Goal: Task Accomplishment & Management: Use online tool/utility

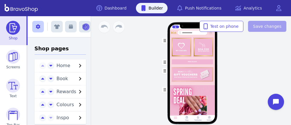
scroll to position [142, 0]
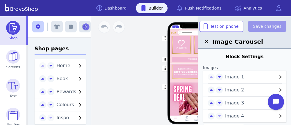
scroll to position [378, 0]
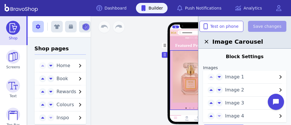
click at [186, 66] on div "button" at bounding box center [192, 80] width 45 height 60
click at [245, 77] on span "Image 1" at bounding box center [251, 77] width 52 height 7
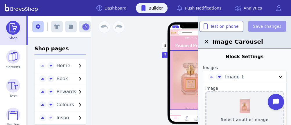
click at [245, 102] on button "Select another image" at bounding box center [244, 110] width 79 height 39
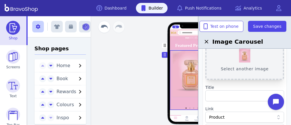
scroll to position [51, 0]
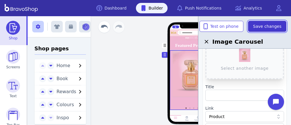
click at [264, 26] on span "Save changes" at bounding box center [267, 27] width 28 height 6
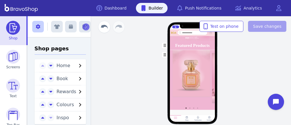
click at [267, 57] on div "Home Book Rewards Colours Inspo PRICELIST Featured Products Drag a block here t…" at bounding box center [191, 70] width 197 height 109
click at [257, 55] on div "Home Book Rewards Colours Inspo PRICELIST Featured Products Drag a block here t…" at bounding box center [191, 70] width 197 height 109
click at [223, 75] on div "Home Book Rewards Colours Inspo PRICELIST Featured Products Drag a block here t…" at bounding box center [192, 79] width 64 height 86
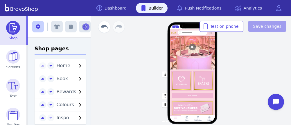
scroll to position [47, 0]
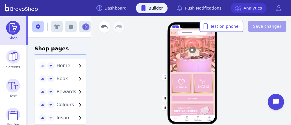
click at [238, 12] on link "Analytics" at bounding box center [249, 8] width 36 height 10
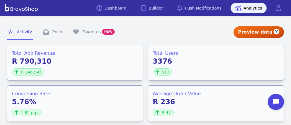
click at [272, 32] on div "Preview data" at bounding box center [258, 32] width 51 height 12
click at [277, 30] on icon "button" at bounding box center [276, 31] width 3 height 3
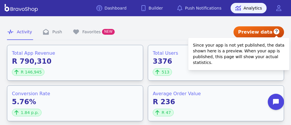
click at [277, 30] on icon "button" at bounding box center [276, 31] width 3 height 3
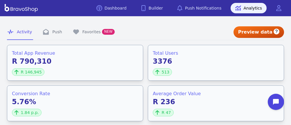
click at [177, 33] on nav "Activity Push Favorites NEW" at bounding box center [120, 32] width 226 height 16
click at [125, 9] on link "Dashboard" at bounding box center [111, 8] width 39 height 10
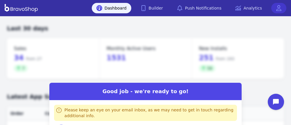
click at [276, 8] on icon at bounding box center [279, 8] width 6 height 6
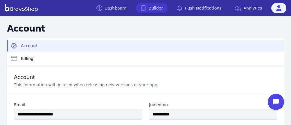
click at [156, 6] on link "Builder" at bounding box center [152, 8] width 32 height 10
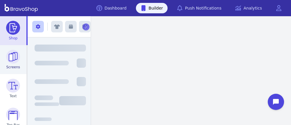
scroll to position [94, 0]
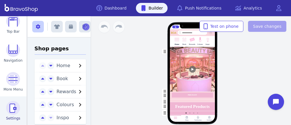
click at [11, 106] on img at bounding box center [13, 108] width 14 height 14
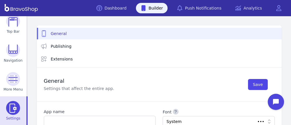
scroll to position [29, 0]
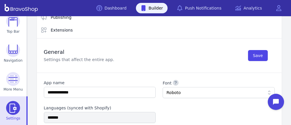
type input "**********"
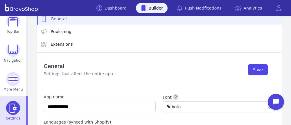
scroll to position [0, 0]
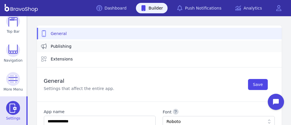
click at [60, 45] on span "Publishing" at bounding box center [61, 47] width 21 height 6
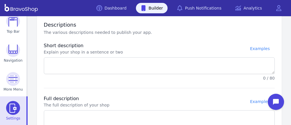
type textarea "**********"
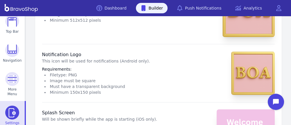
scroll to position [236, 0]
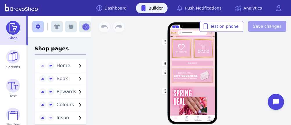
scroll to position [141, 0]
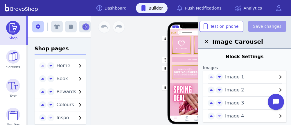
scroll to position [378, 0]
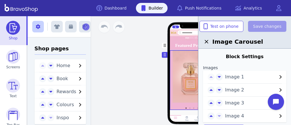
click at [186, 66] on div "button" at bounding box center [192, 80] width 45 height 60
click at [245, 77] on span "Image 1" at bounding box center [251, 77] width 52 height 7
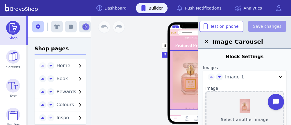
click at [245, 102] on button "Select another image" at bounding box center [244, 110] width 79 height 39
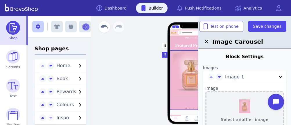
scroll to position [51, 0]
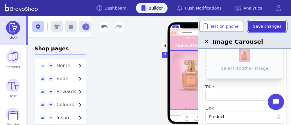
click at [264, 26] on span "Save changes" at bounding box center [267, 27] width 28 height 6
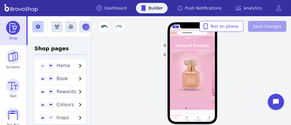
click at [267, 57] on div "Home Book Rewards Colours Inspo PRICELIST Featured Products Drag a block here t…" at bounding box center [191, 70] width 197 height 109
click at [257, 55] on div "Home Book Rewards Colours Inspo PRICELIST Featured Products Drag a block here t…" at bounding box center [191, 70] width 197 height 109
click at [223, 75] on div "Home Book Rewards Colours Inspo PRICELIST Featured Products Drag a block here t…" at bounding box center [192, 79] width 64 height 86
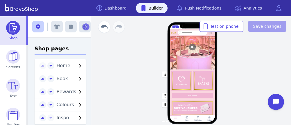
scroll to position [47, 0]
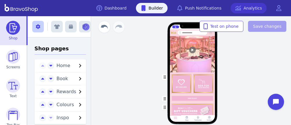
click at [238, 12] on link "Analytics" at bounding box center [249, 8] width 36 height 10
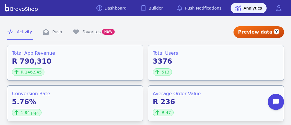
click at [272, 32] on div "Preview data" at bounding box center [258, 32] width 51 height 12
click at [277, 30] on icon "button" at bounding box center [276, 31] width 3 height 3
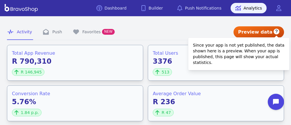
click at [277, 30] on icon "button" at bounding box center [276, 31] width 3 height 3
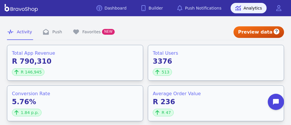
click at [177, 33] on nav "Activity Push Favorites NEW" at bounding box center [120, 32] width 226 height 16
click at [125, 9] on link "Dashboard" at bounding box center [111, 8] width 39 height 10
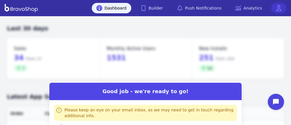
click at [276, 8] on icon at bounding box center [279, 8] width 6 height 6
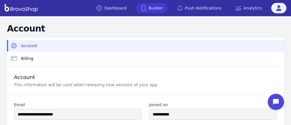
click at [156, 6] on link "Builder" at bounding box center [152, 8] width 32 height 10
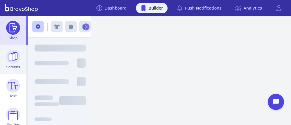
scroll to position [94, 0]
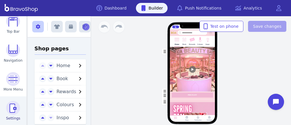
click at [11, 106] on img at bounding box center [13, 108] width 14 height 14
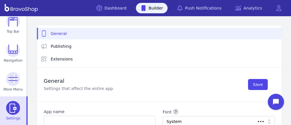
scroll to position [29, 0]
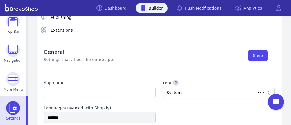
type input "**********"
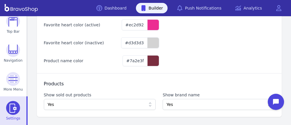
scroll to position [0, 0]
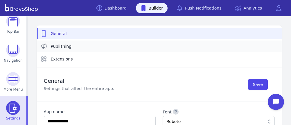
click at [60, 45] on span "Publishing" at bounding box center [61, 47] width 21 height 6
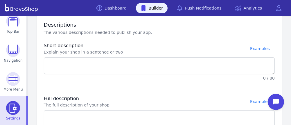
type textarea "**********"
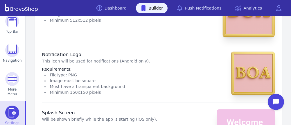
scroll to position [236, 0]
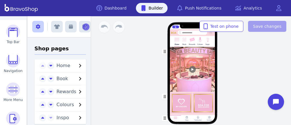
scroll to position [85, 0]
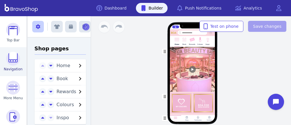
click at [10, 60] on img at bounding box center [13, 59] width 14 height 14
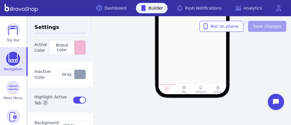
click at [183, 89] on rect at bounding box center [183, 88] width 4 height 4
click at [45, 63] on div "Inactive Color Gray" at bounding box center [61, 75] width 66 height 26
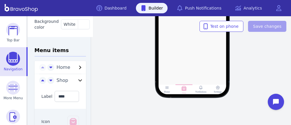
scroll to position [103, 0]
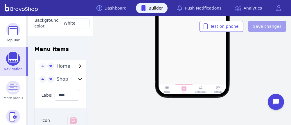
click at [78, 80] on icon "button" at bounding box center [79, 80] width 3 height 2
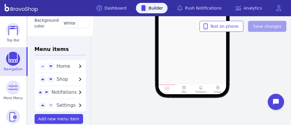
click at [77, 80] on icon "button" at bounding box center [80, 79] width 7 height 7
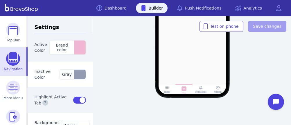
scroll to position [0, 0]
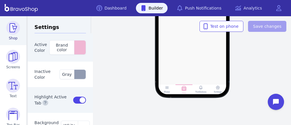
click at [11, 28] on img at bounding box center [13, 28] width 14 height 14
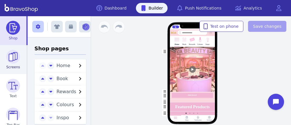
click at [10, 60] on img at bounding box center [13, 57] width 14 height 14
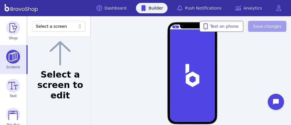
click at [77, 27] on icon at bounding box center [80, 27] width 6 height 6
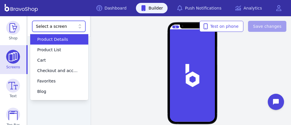
click at [69, 42] on div "Product Details" at bounding box center [56, 40] width 44 height 6
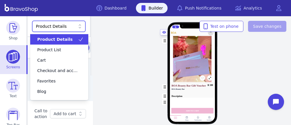
click at [75, 26] on div at bounding box center [78, 27] width 7 height 6
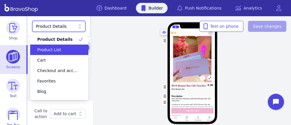
click at [67, 47] on div "Product List" at bounding box center [56, 50] width 44 height 6
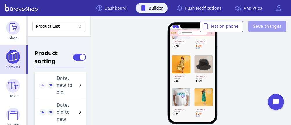
scroll to position [312, 0]
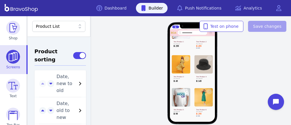
click at [77, 107] on icon "button" at bounding box center [80, 110] width 7 height 7
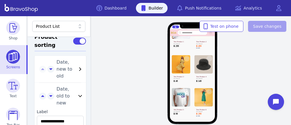
scroll to position [327, 0]
click at [49, 93] on icon "button" at bounding box center [50, 95] width 3 height 5
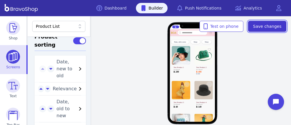
click at [262, 26] on span "Save changes" at bounding box center [267, 27] width 28 height 6
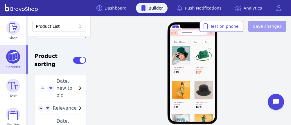
scroll to position [307, 0]
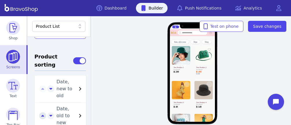
click at [41, 115] on icon "button" at bounding box center [42, 116] width 3 height 2
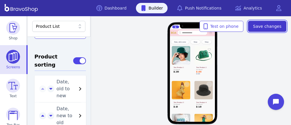
click at [267, 26] on span "Save changes" at bounding box center [267, 27] width 28 height 6
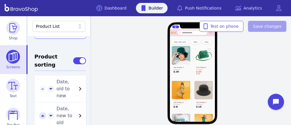
click at [41, 114] on icon "button" at bounding box center [42, 116] width 3 height 5
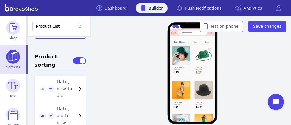
click at [39, 108] on icon "button" at bounding box center [40, 109] width 3 height 2
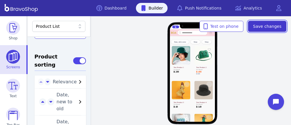
click at [262, 28] on span "Save changes" at bounding box center [267, 27] width 28 height 6
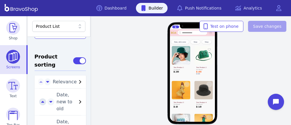
click at [41, 101] on icon "button" at bounding box center [42, 102] width 3 height 2
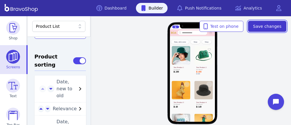
click at [278, 24] on span "Save changes" at bounding box center [267, 27] width 28 height 6
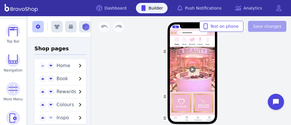
scroll to position [85, 0]
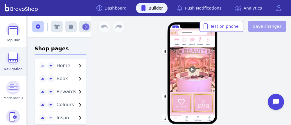
click at [10, 60] on img at bounding box center [13, 59] width 14 height 14
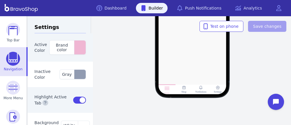
click at [183, 89] on rect at bounding box center [183, 88] width 4 height 4
click at [45, 63] on div "Inactive Color Gray" at bounding box center [61, 75] width 66 height 26
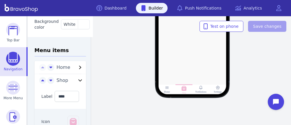
scroll to position [103, 0]
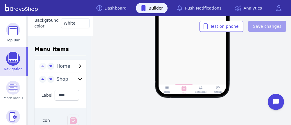
click at [78, 80] on icon "button" at bounding box center [79, 80] width 3 height 2
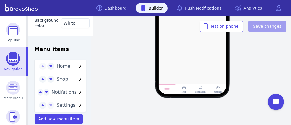
click at [77, 80] on icon "button" at bounding box center [80, 79] width 7 height 7
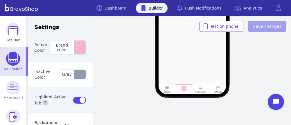
scroll to position [0, 0]
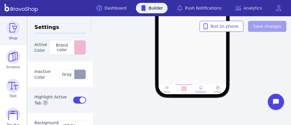
click at [11, 28] on img at bounding box center [13, 28] width 14 height 14
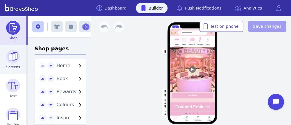
click at [10, 60] on img at bounding box center [13, 57] width 14 height 14
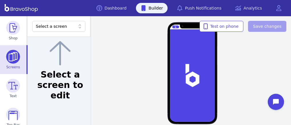
click at [77, 27] on icon at bounding box center [80, 27] width 6 height 6
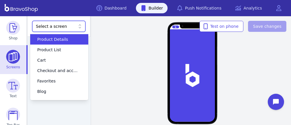
click at [69, 42] on div "Product Details" at bounding box center [56, 40] width 44 height 6
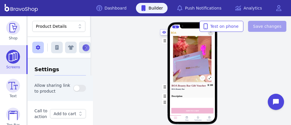
click at [75, 26] on div at bounding box center [78, 27] width 7 height 6
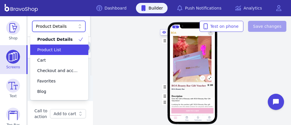
click at [67, 47] on div "Product List" at bounding box center [56, 50] width 44 height 6
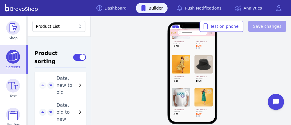
scroll to position [312, 0]
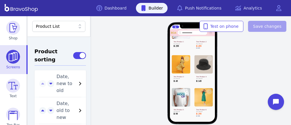
click at [77, 107] on icon "button" at bounding box center [80, 110] width 7 height 7
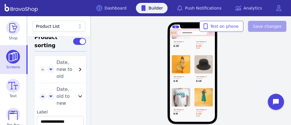
scroll to position [327, 0]
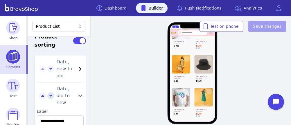
click at [49, 93] on icon "button" at bounding box center [50, 95] width 3 height 5
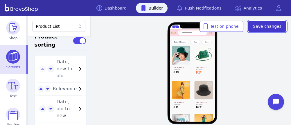
click at [262, 26] on span "Save changes" at bounding box center [267, 27] width 28 height 6
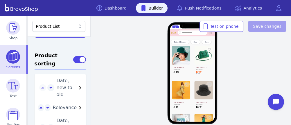
scroll to position [307, 0]
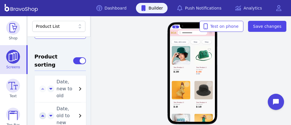
click at [41, 115] on icon "button" at bounding box center [42, 116] width 3 height 2
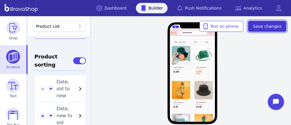
click at [267, 26] on span "Save changes" at bounding box center [267, 27] width 28 height 6
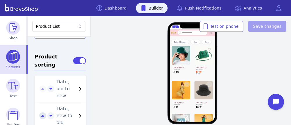
click at [41, 114] on icon "button" at bounding box center [42, 116] width 3 height 5
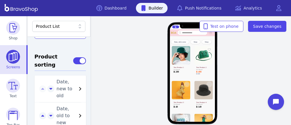
click at [39, 108] on icon "button" at bounding box center [40, 109] width 3 height 2
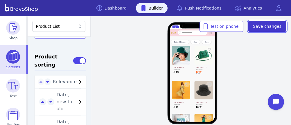
click at [262, 28] on span "Save changes" at bounding box center [267, 27] width 28 height 6
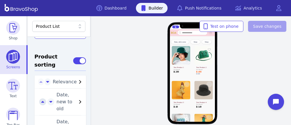
click at [41, 101] on icon "button" at bounding box center [42, 102] width 3 height 2
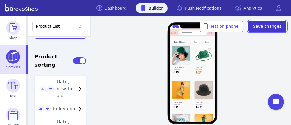
click at [278, 24] on span "Save changes" at bounding box center [267, 27] width 28 height 6
